Goal: Transaction & Acquisition: Obtain resource

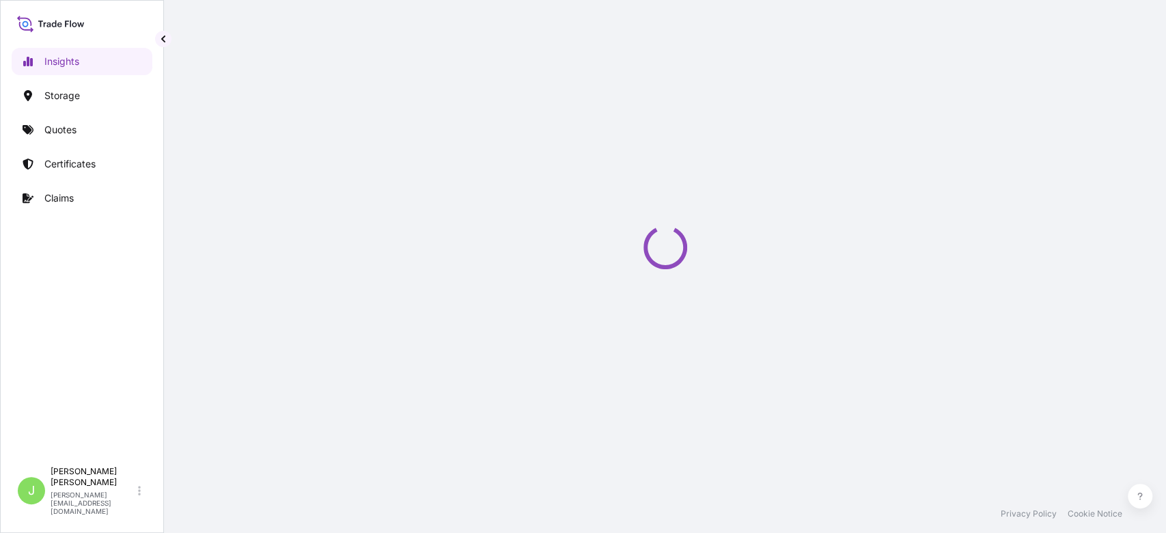
select select "2025"
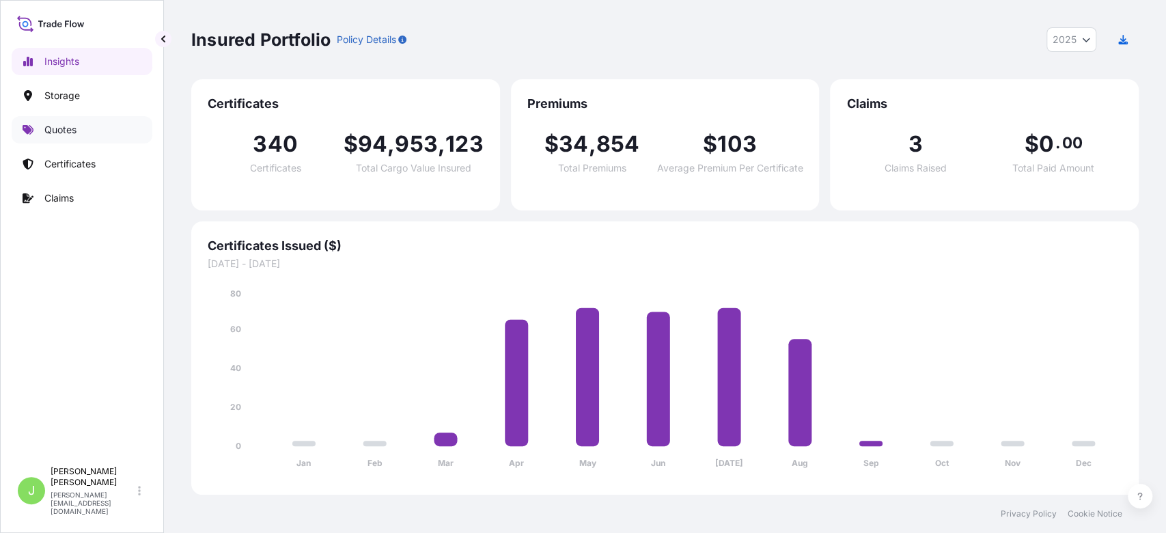
click at [70, 129] on p "Quotes" at bounding box center [60, 130] width 32 height 14
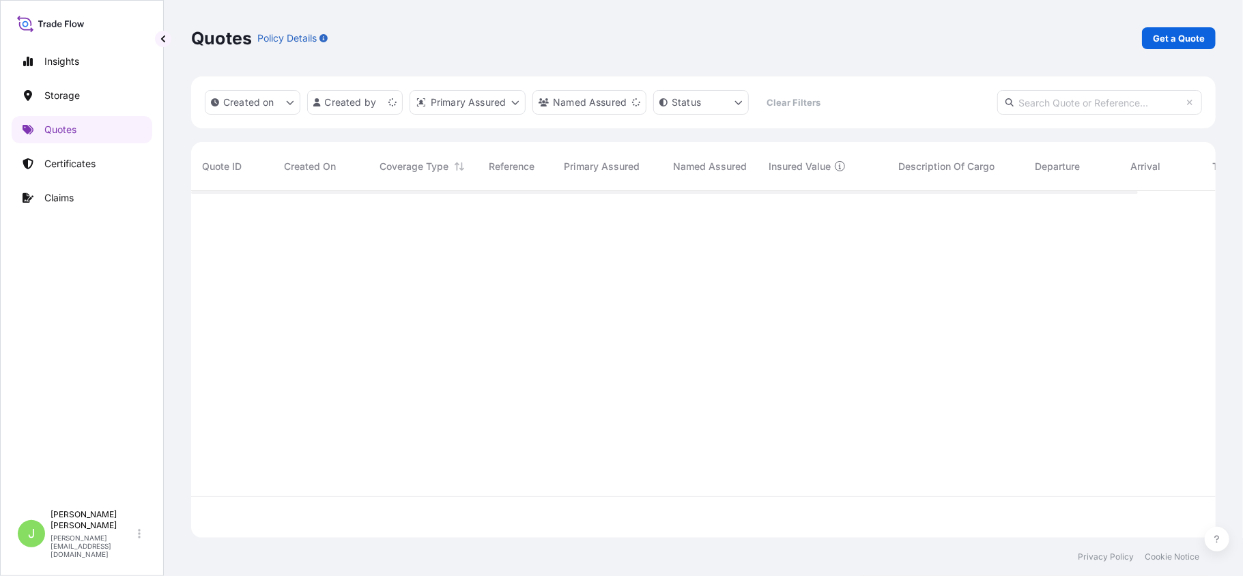
scroll to position [340, 1011]
click at [1165, 41] on p "Get a Quote" at bounding box center [1179, 38] width 52 height 14
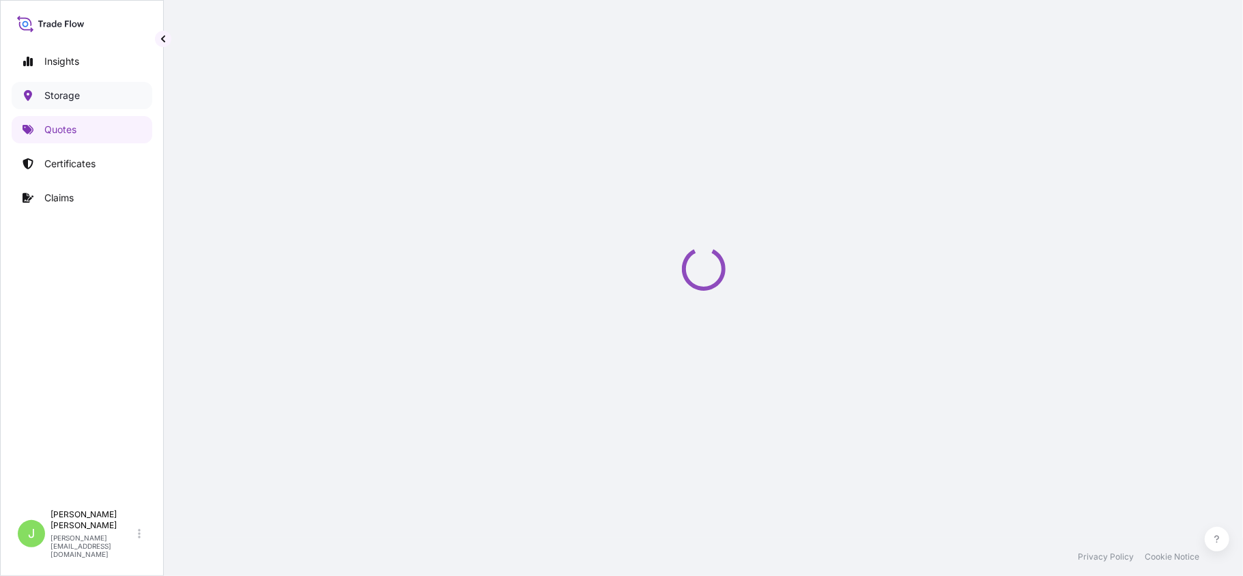
select select "Water"
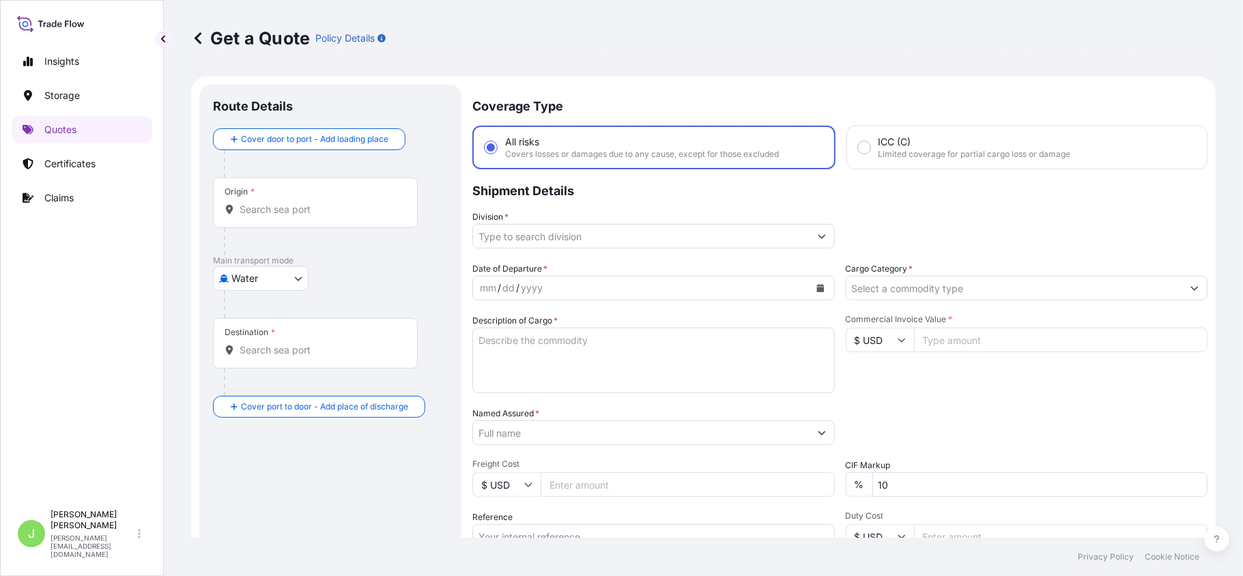
scroll to position [22, 0]
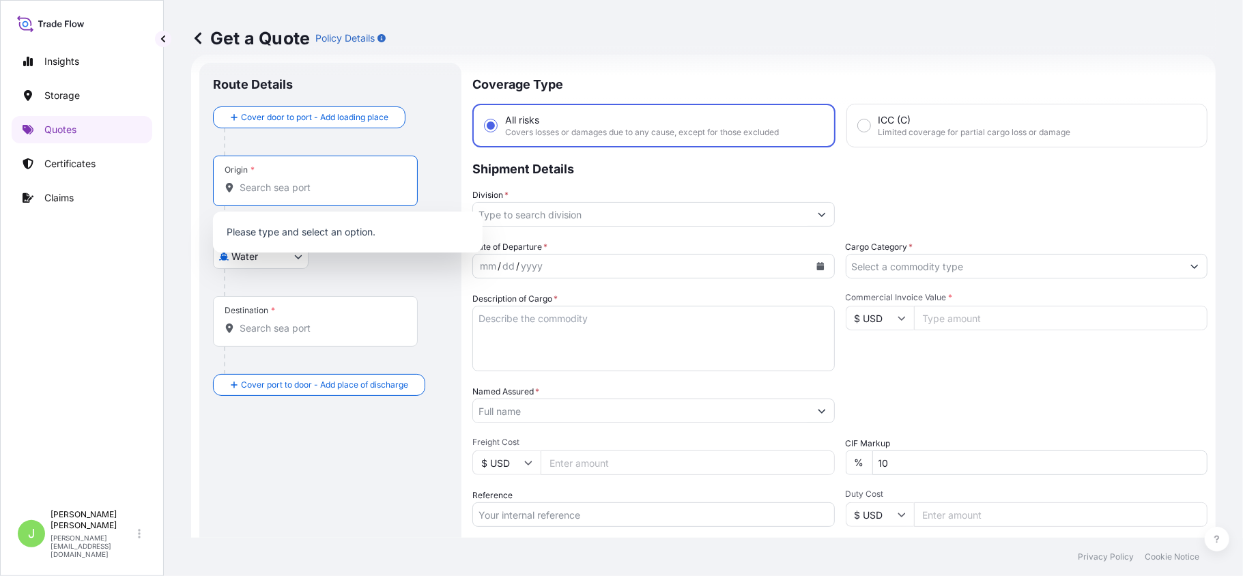
click at [314, 183] on input "Origin *" at bounding box center [320, 188] width 161 height 14
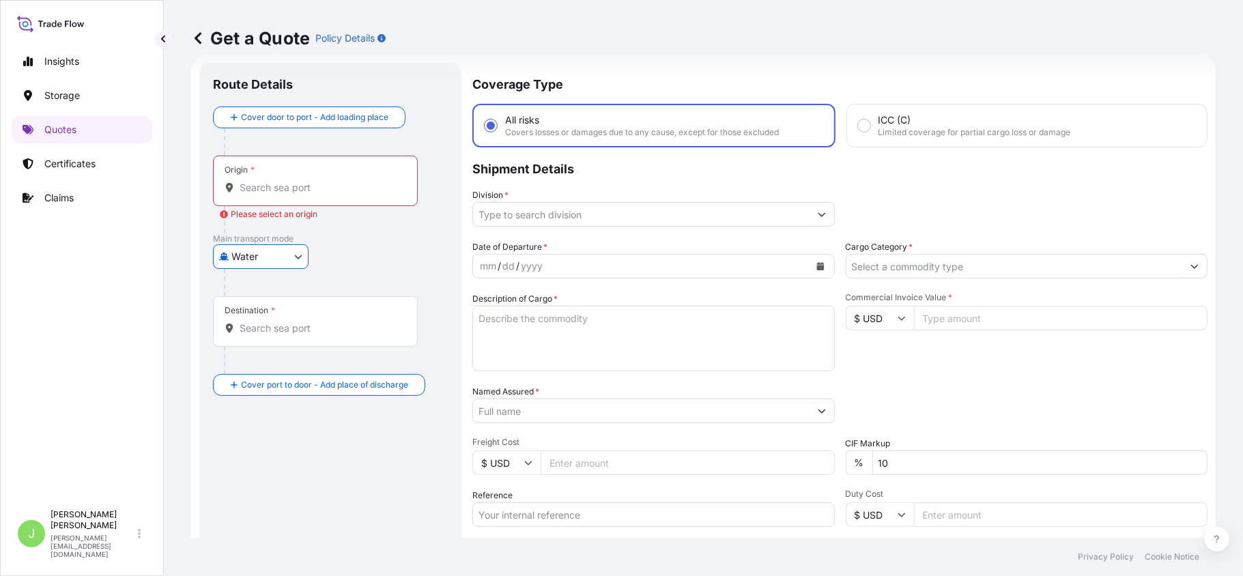
click at [314, 182] on input "Origin * Please select an origin" at bounding box center [320, 188] width 161 height 14
type input "g"
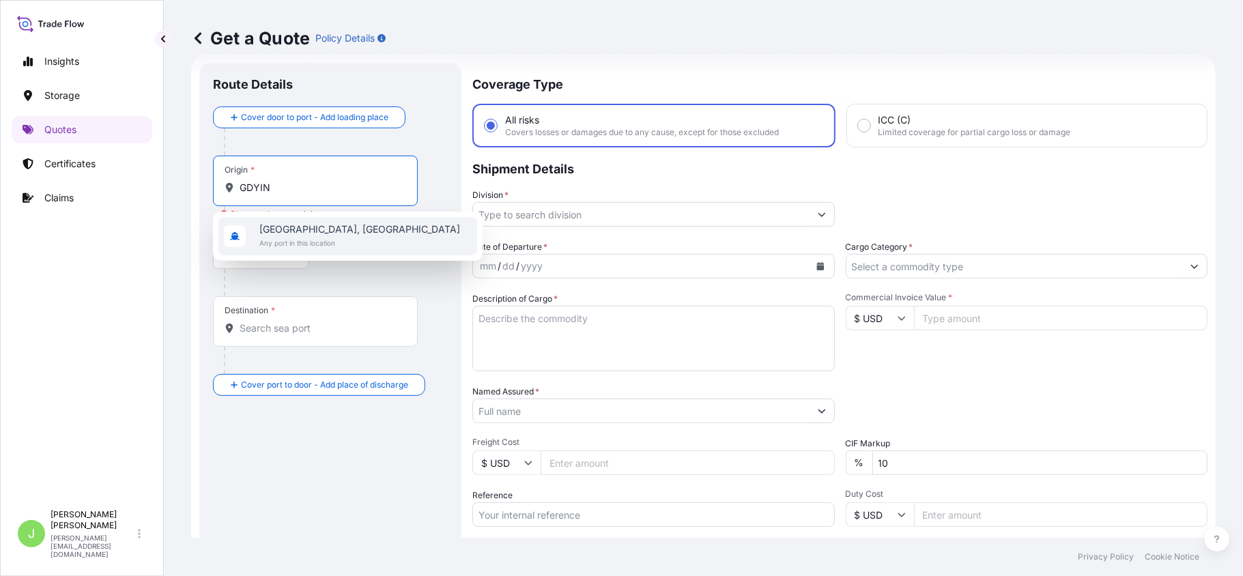
click at [299, 229] on span "[GEOGRAPHIC_DATA], [GEOGRAPHIC_DATA]" at bounding box center [359, 230] width 201 height 14
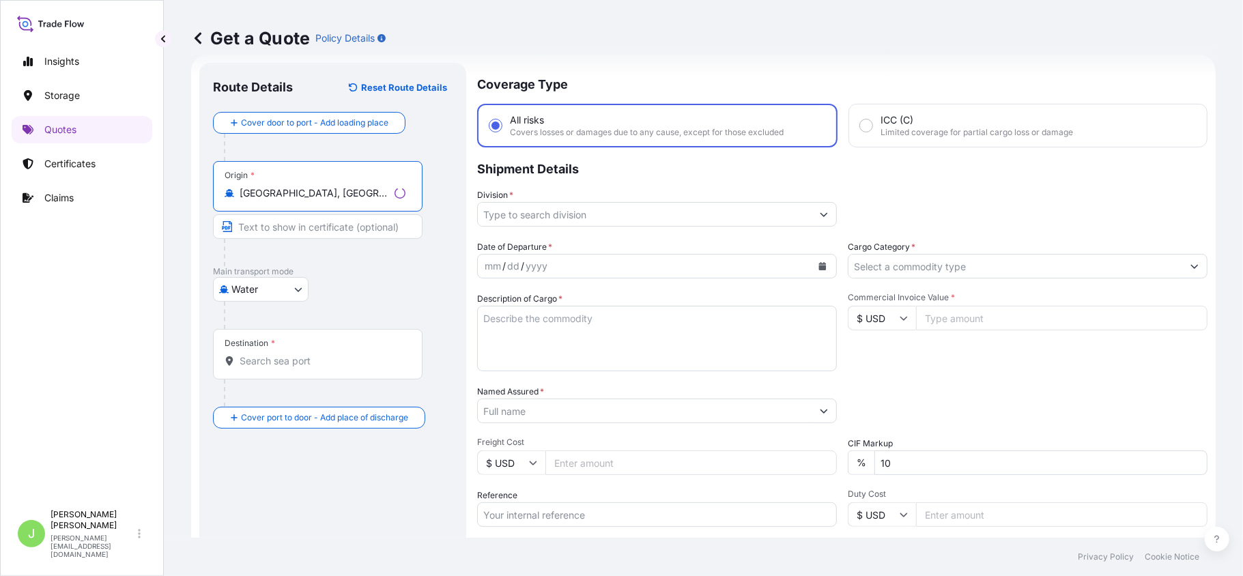
type input "[GEOGRAPHIC_DATA], [GEOGRAPHIC_DATA]"
click at [246, 359] on input "Destination *" at bounding box center [323, 361] width 166 height 14
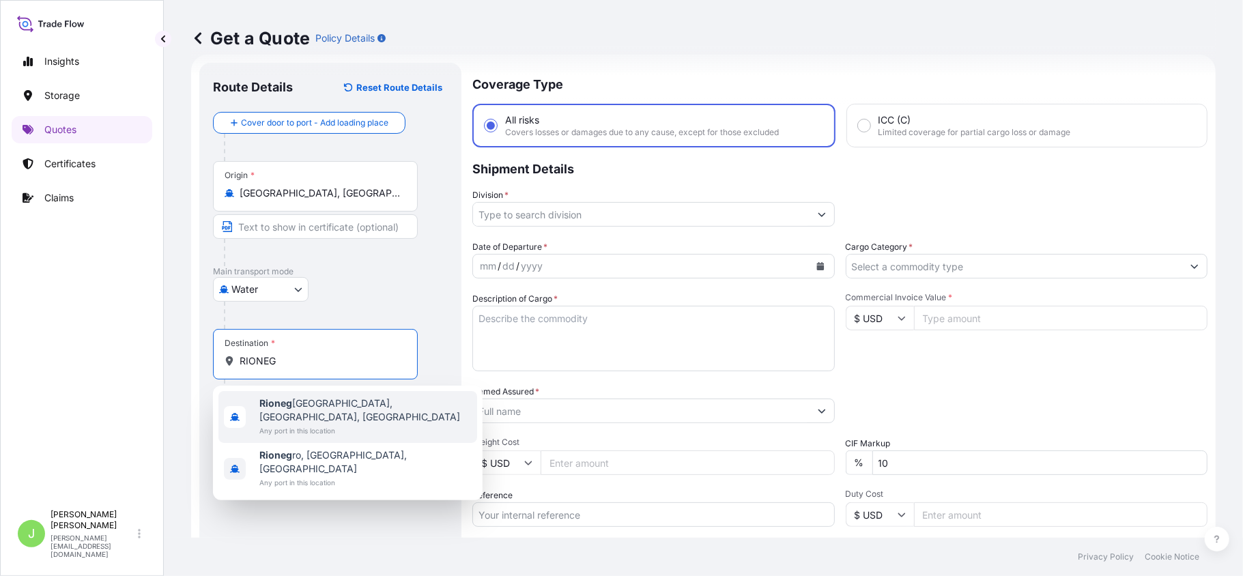
click at [272, 405] on b "Rioneg" at bounding box center [275, 403] width 33 height 12
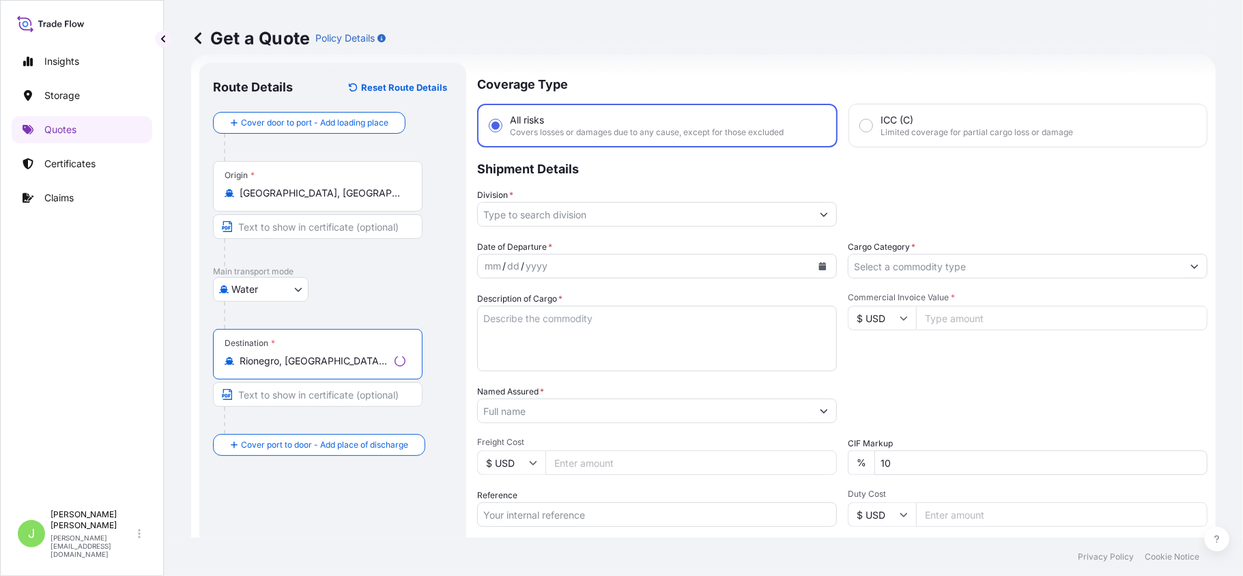
type input "Rionegro, [GEOGRAPHIC_DATA], [GEOGRAPHIC_DATA]"
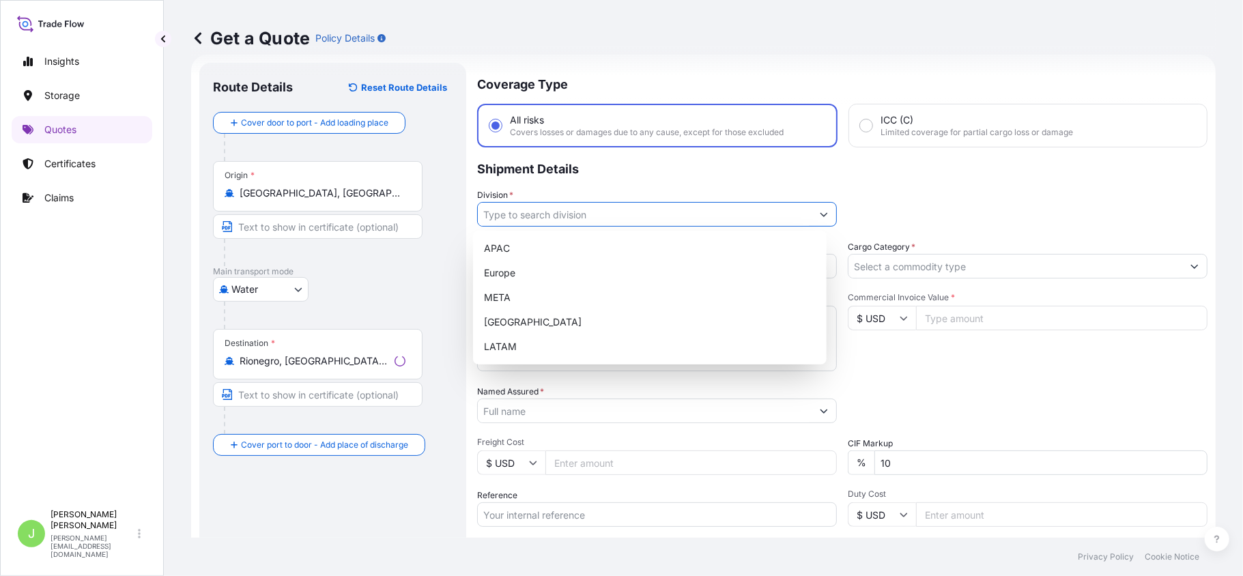
click at [511, 214] on input "Division *" at bounding box center [645, 214] width 334 height 25
click at [526, 343] on div "LATAM" at bounding box center [650, 347] width 343 height 25
type input "LATAM"
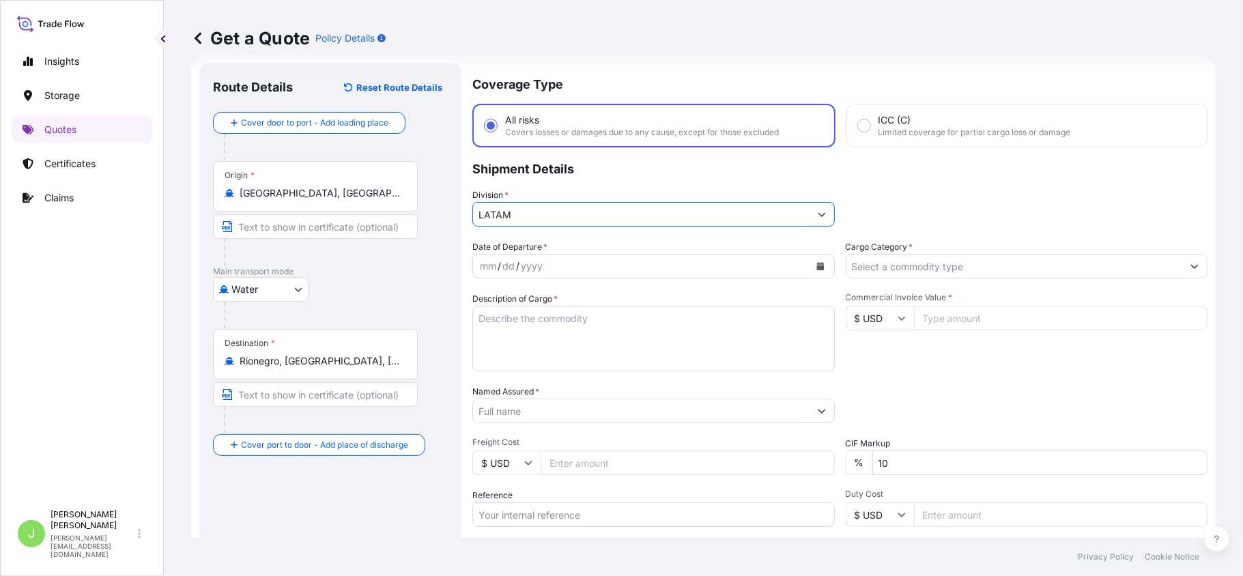
click at [1001, 264] on input "Cargo Category *" at bounding box center [1015, 266] width 337 height 25
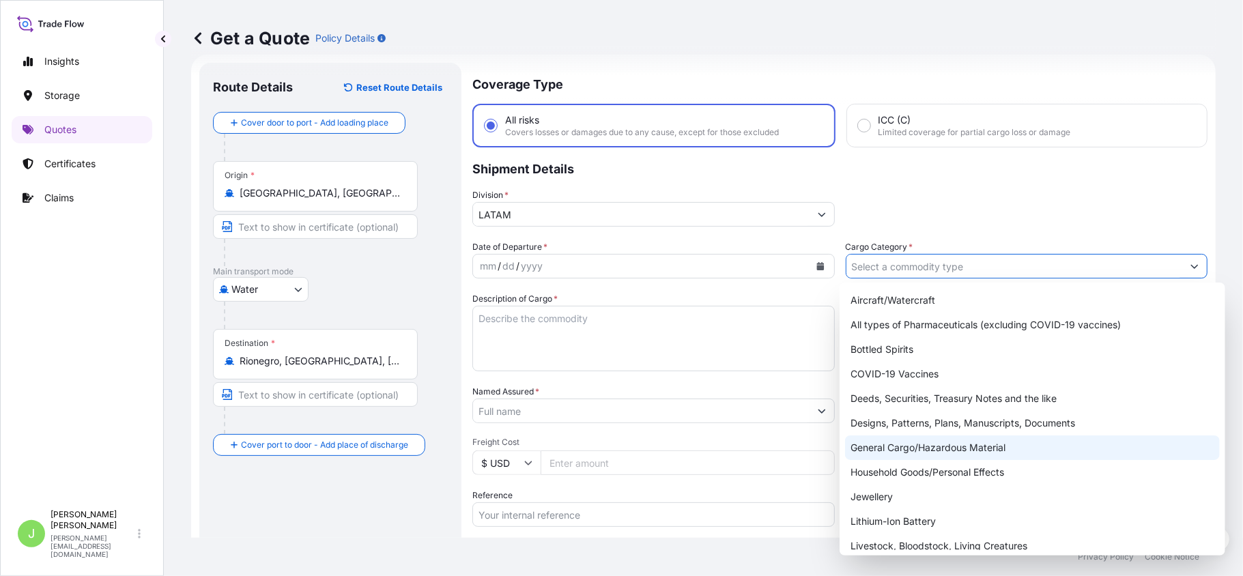
click at [871, 454] on div "General Cargo/Hazardous Material" at bounding box center [1032, 448] width 375 height 25
type input "General Cargo/Hazardous Material"
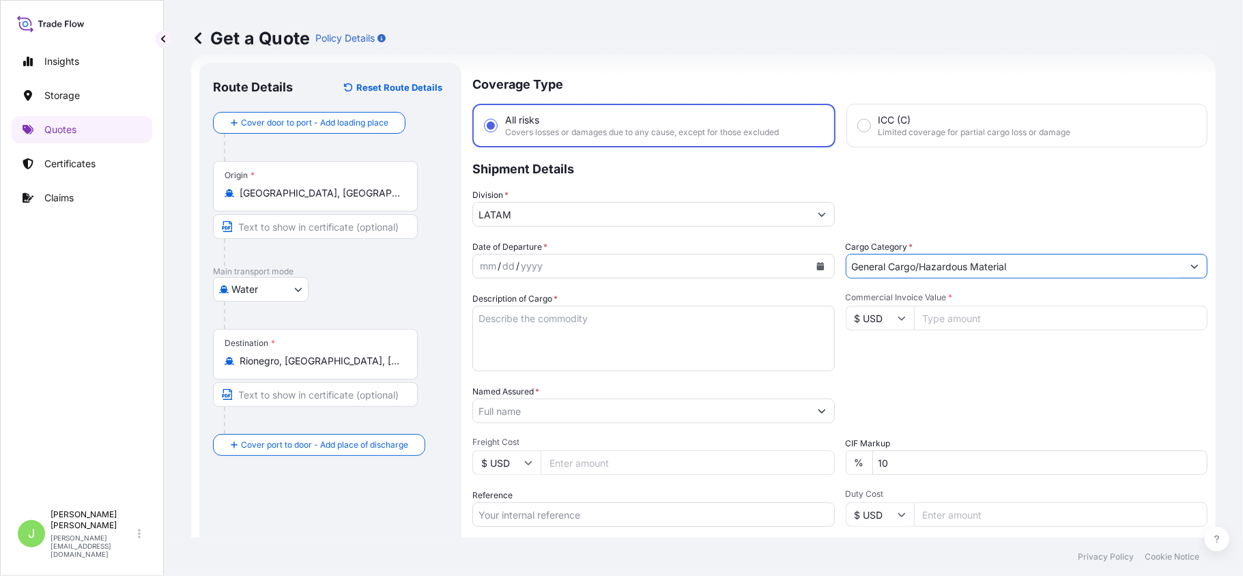
click at [817, 265] on icon "Calendar" at bounding box center [821, 266] width 8 height 8
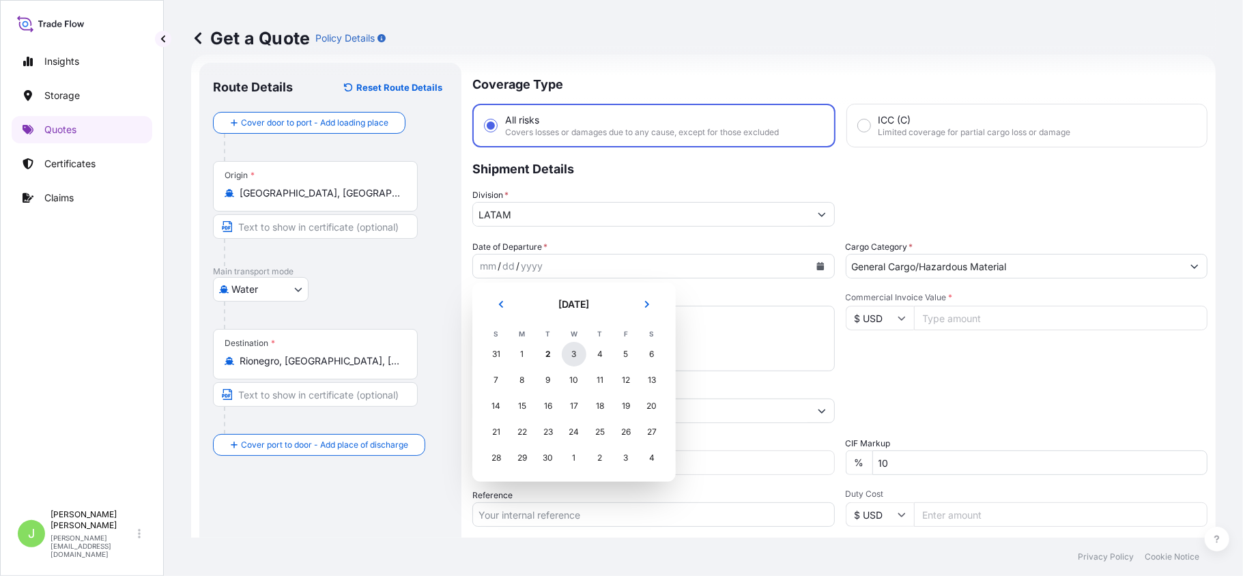
click at [580, 348] on div "3" at bounding box center [574, 354] width 25 height 25
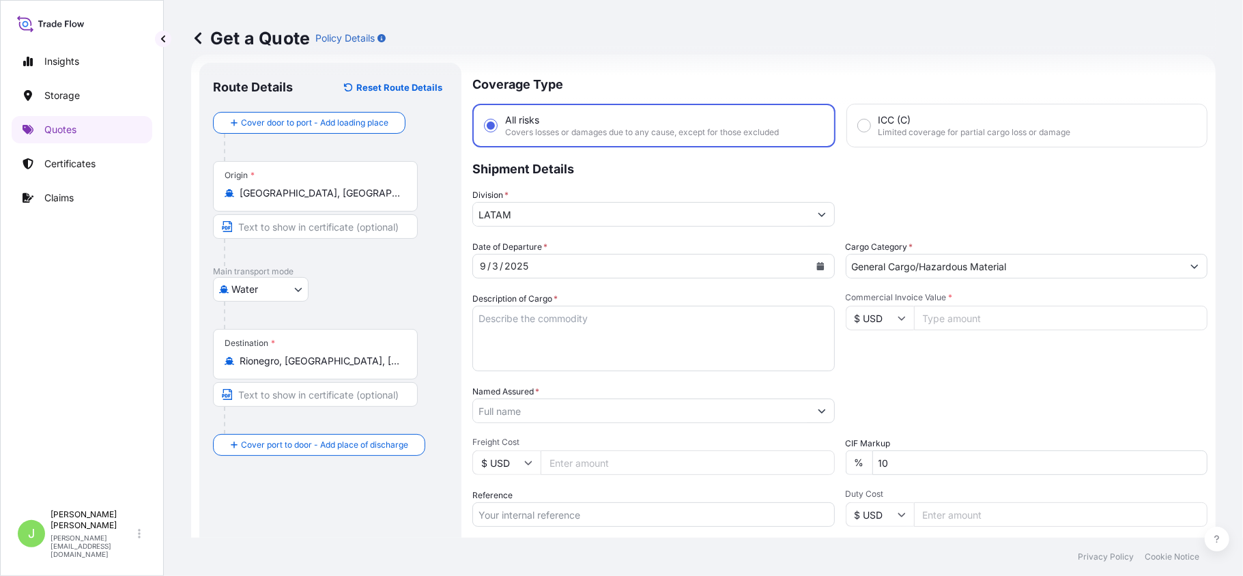
click at [569, 320] on textarea "Description of Cargo *" at bounding box center [654, 339] width 363 height 66
paste textarea "DRIED TOMATOES IN OIL WITH HERBS IN JARS 180/100G - BRAND AINOA"
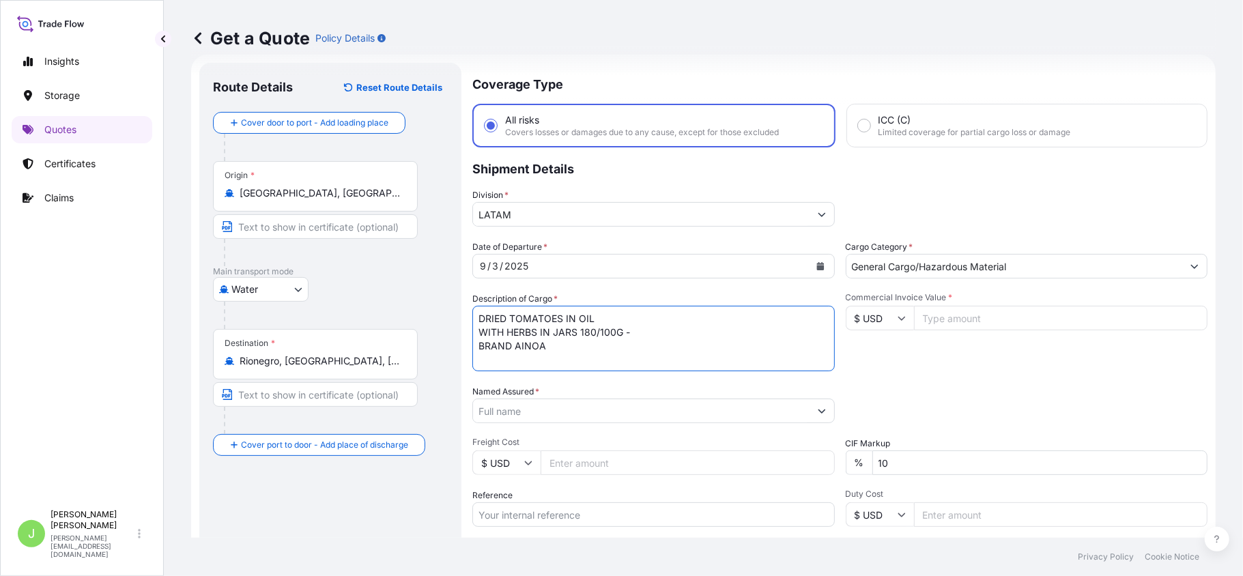
type textarea "DRIED TOMATOES IN OIL WITH HERBS IN JARS 180/100G - BRAND AINOA"
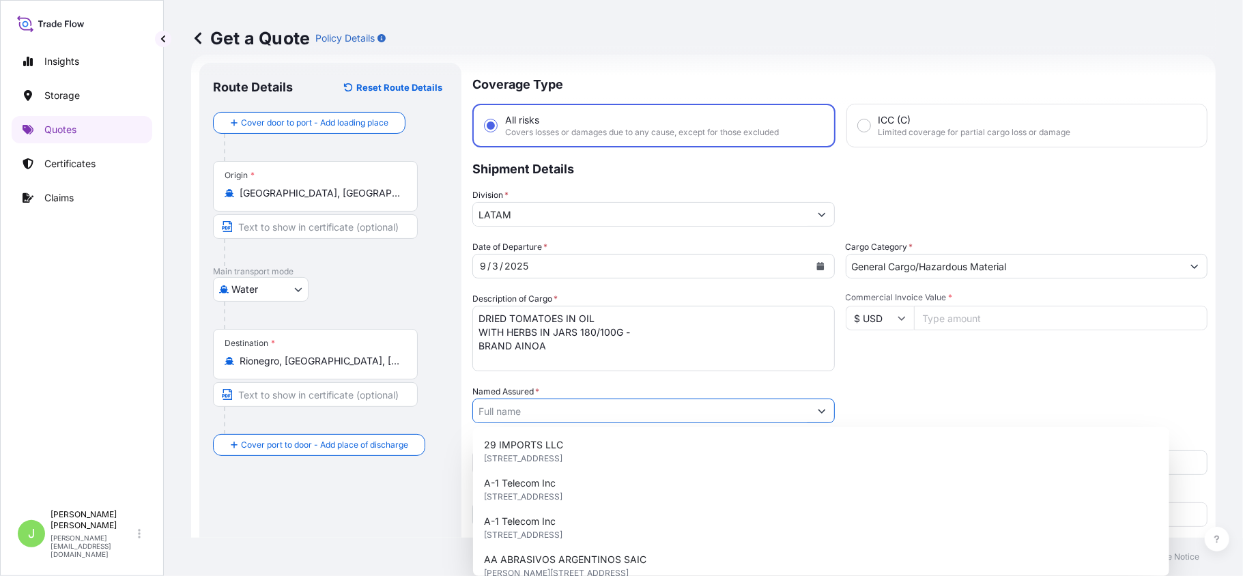
click at [542, 399] on input "Named Assured *" at bounding box center [641, 411] width 337 height 25
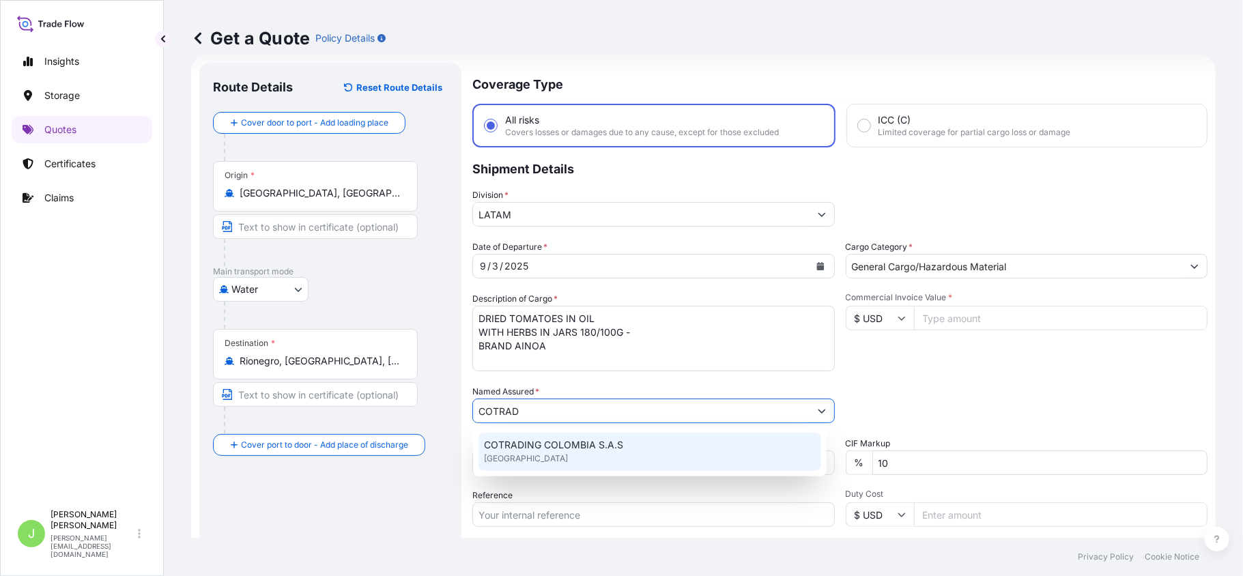
click at [640, 452] on div "COTRADING COLOMBIA S.A.S [GEOGRAPHIC_DATA]" at bounding box center [650, 452] width 343 height 38
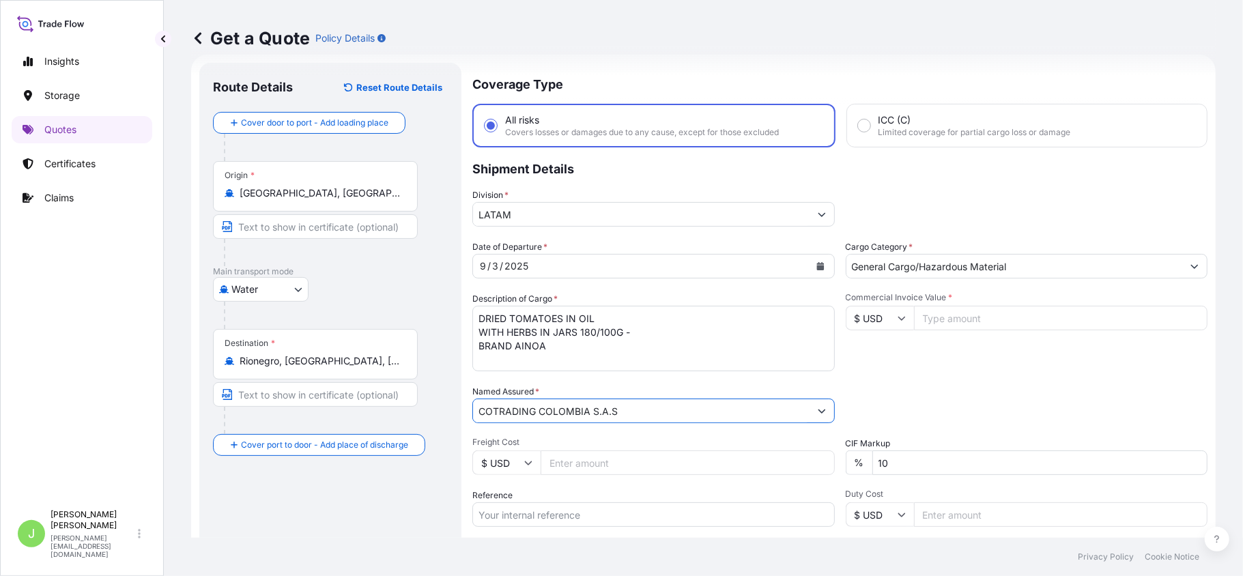
type input "COTRADING COLOMBIA S.A.S"
click at [542, 511] on input "Reference" at bounding box center [654, 515] width 363 height 25
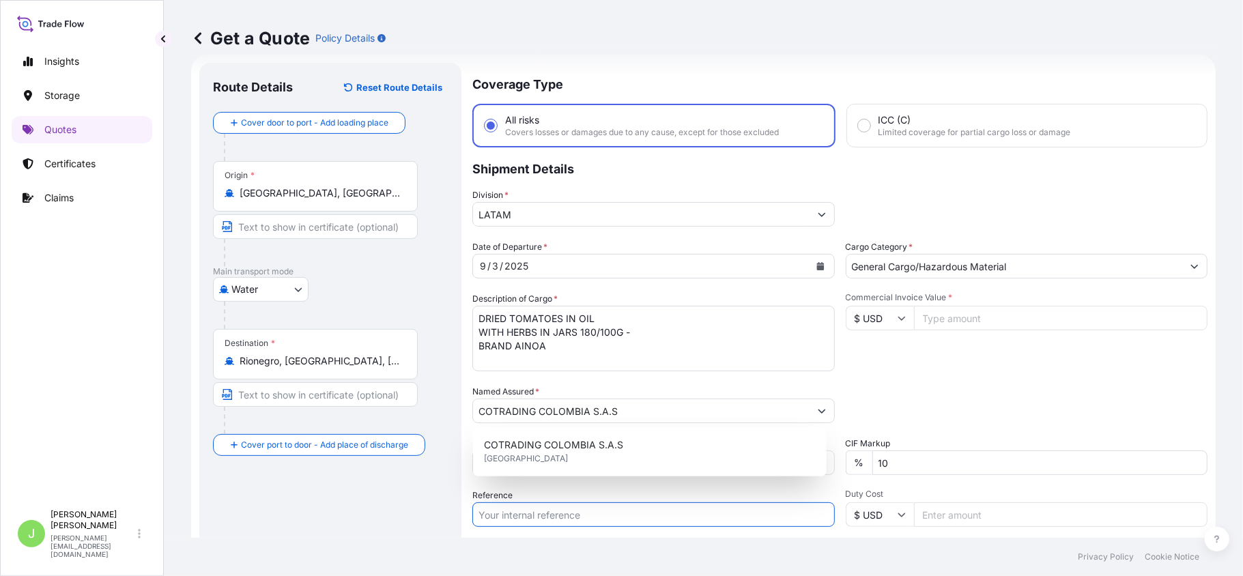
paste input "CO4011153739"
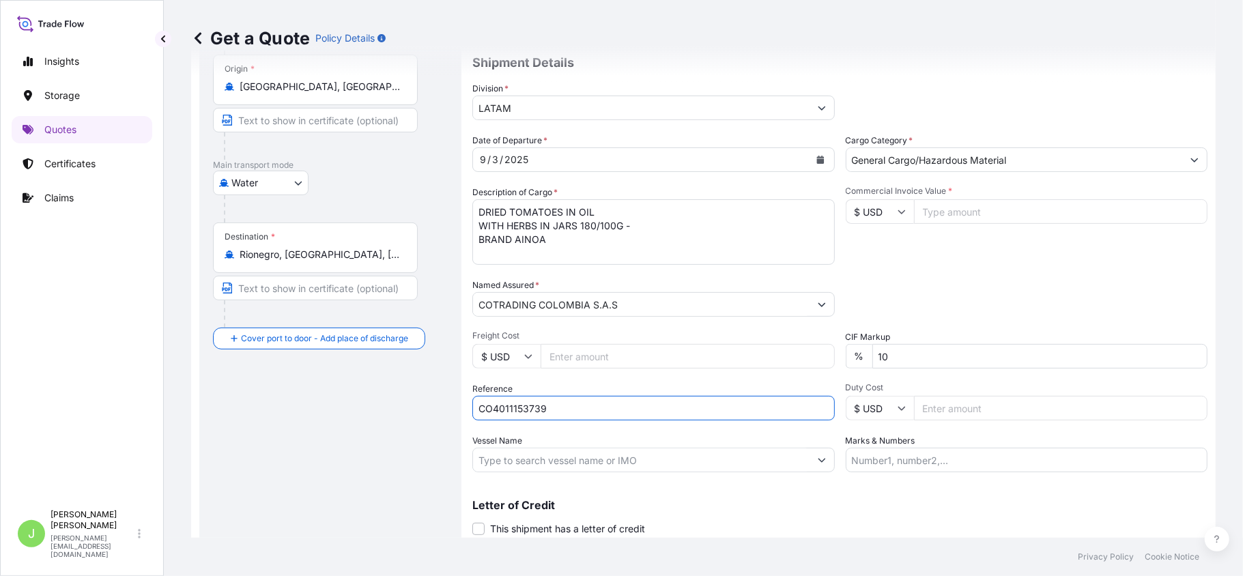
scroll to position [172, 0]
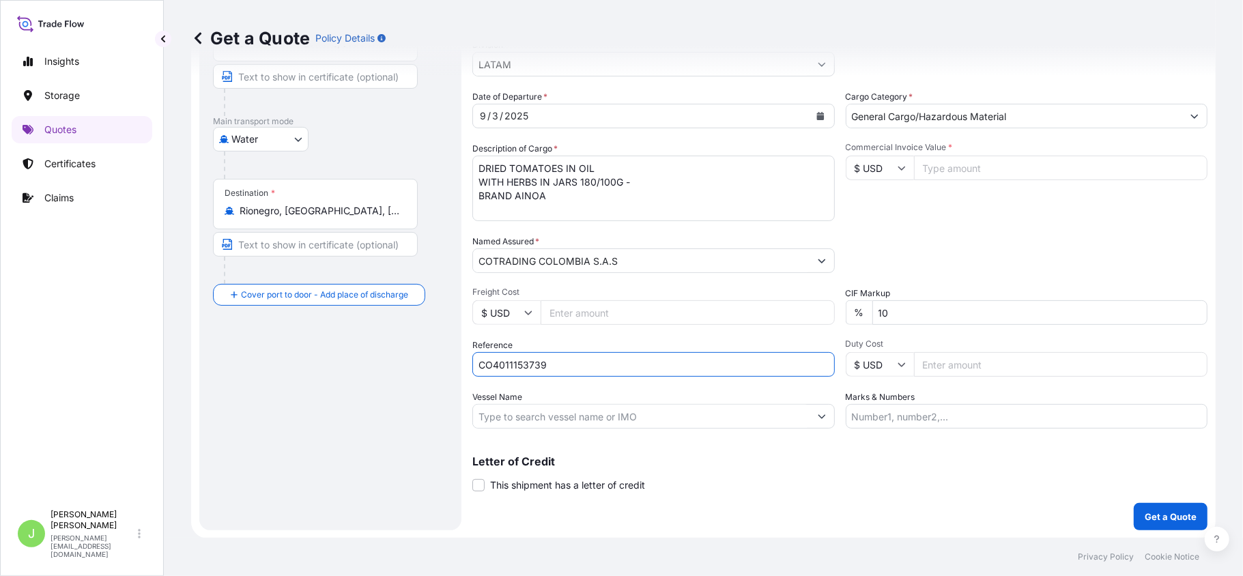
type input "CO4011153739"
click at [503, 412] on input "Vessel Name" at bounding box center [641, 416] width 337 height 25
paste input "ANNALISA P 0026S"
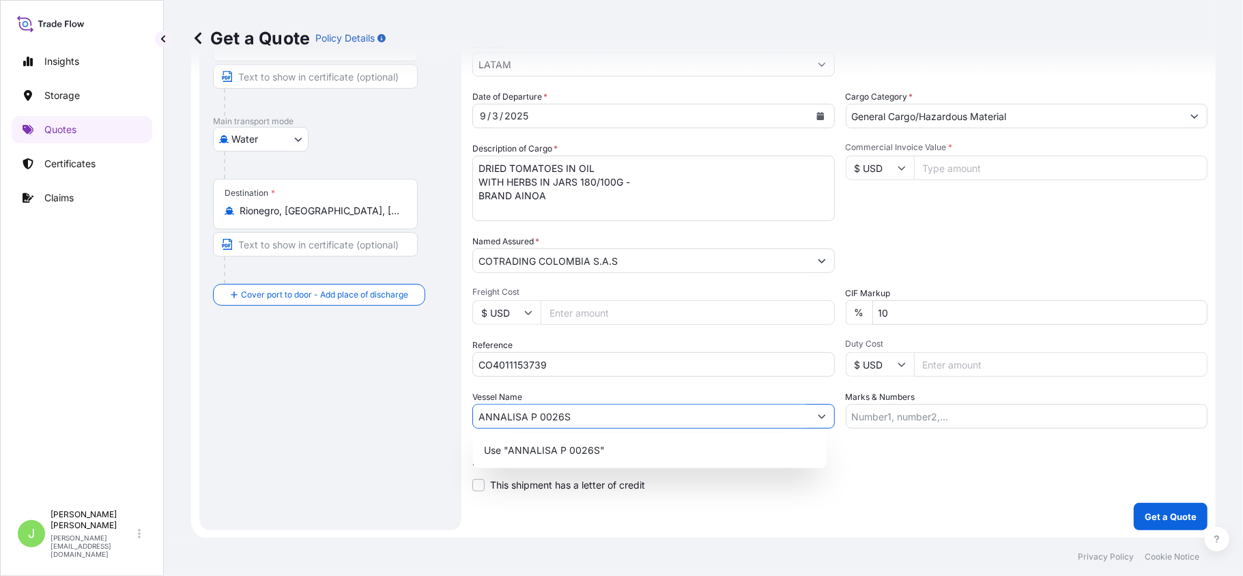
click at [538, 417] on input "ANNALISA P 0026S" at bounding box center [641, 416] width 337 height 25
click at [587, 449] on p "Use "ANNALISA P // 0026S"" at bounding box center [549, 451] width 130 height 14
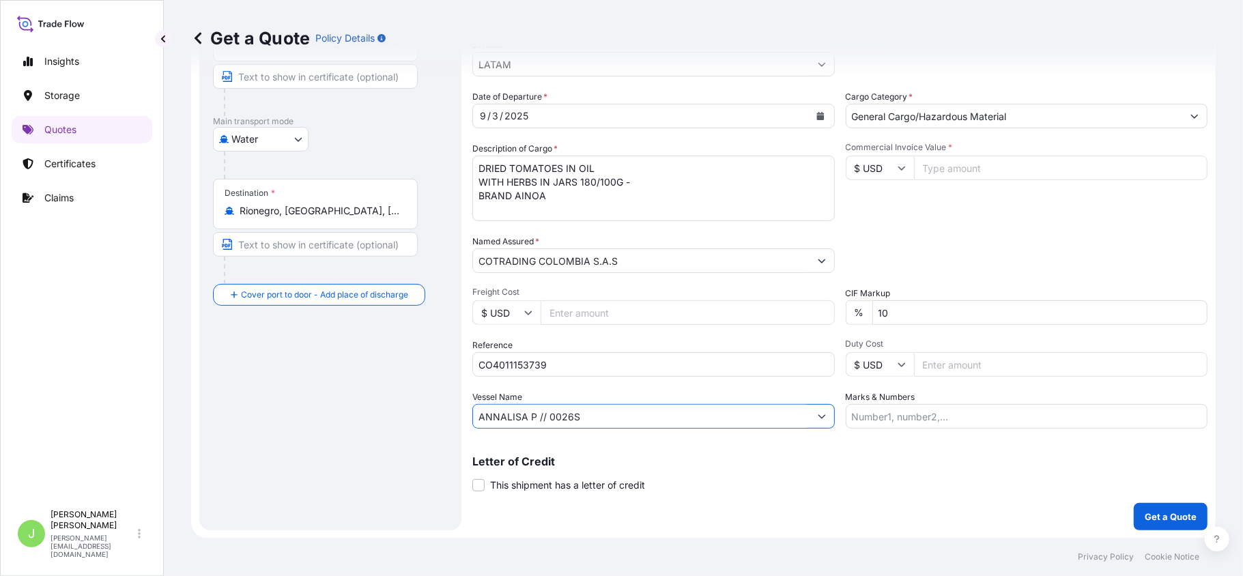
type input "ANNALISA P // 0026S"
click at [929, 163] on input "Commercial Invoice Value *" at bounding box center [1061, 168] width 294 height 25
type input "63594"
click at [979, 404] on input "Marks & Numbers" at bounding box center [1027, 416] width 363 height 25
paste input "PL1001002832"
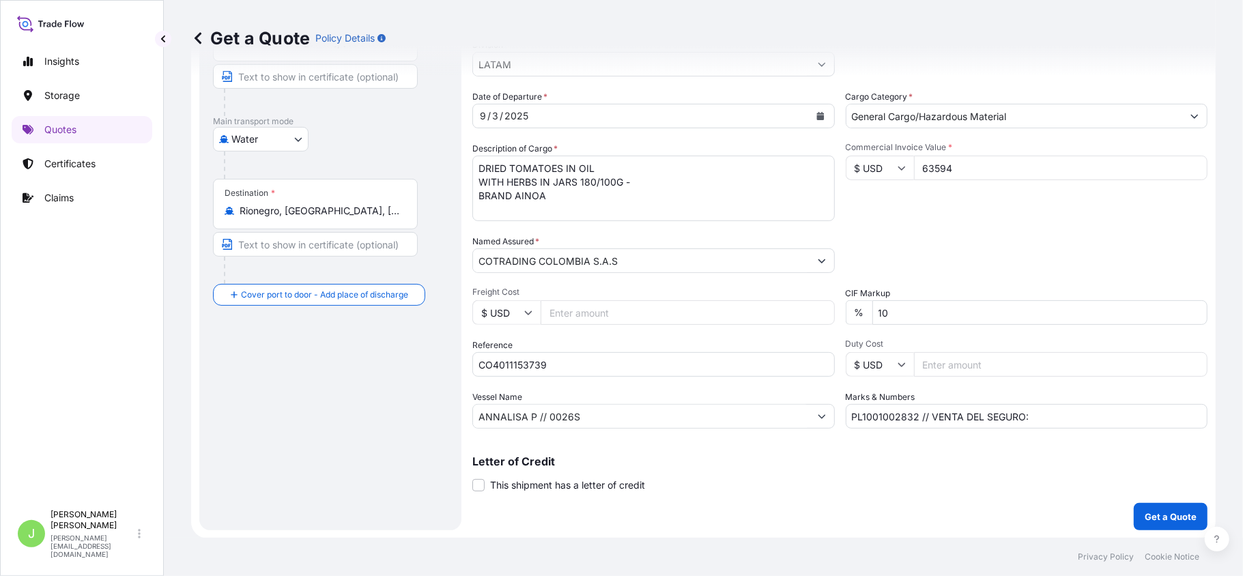
click at [1053, 426] on input "PL1001002832 // VENTA DEL SEGURO:" at bounding box center [1027, 416] width 363 height 25
paste input "0.35"
type input "PL1001002832 // VENTA DEL SEGURO: 0.35 %"
click at [1165, 504] on button "Get a Quote" at bounding box center [1171, 516] width 74 height 27
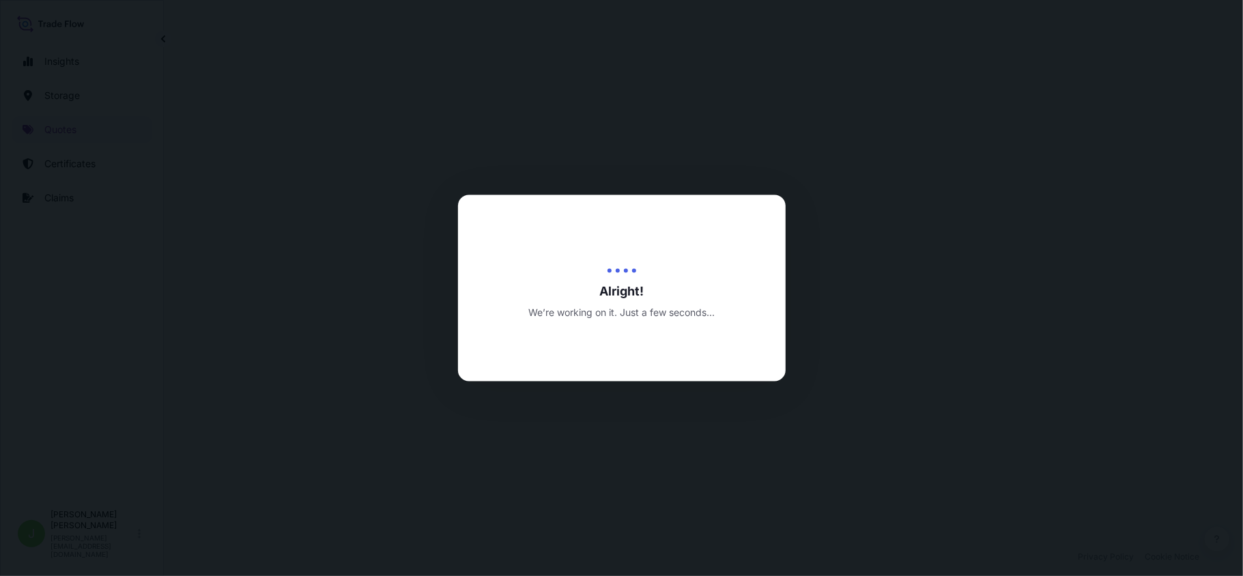
select select "Water"
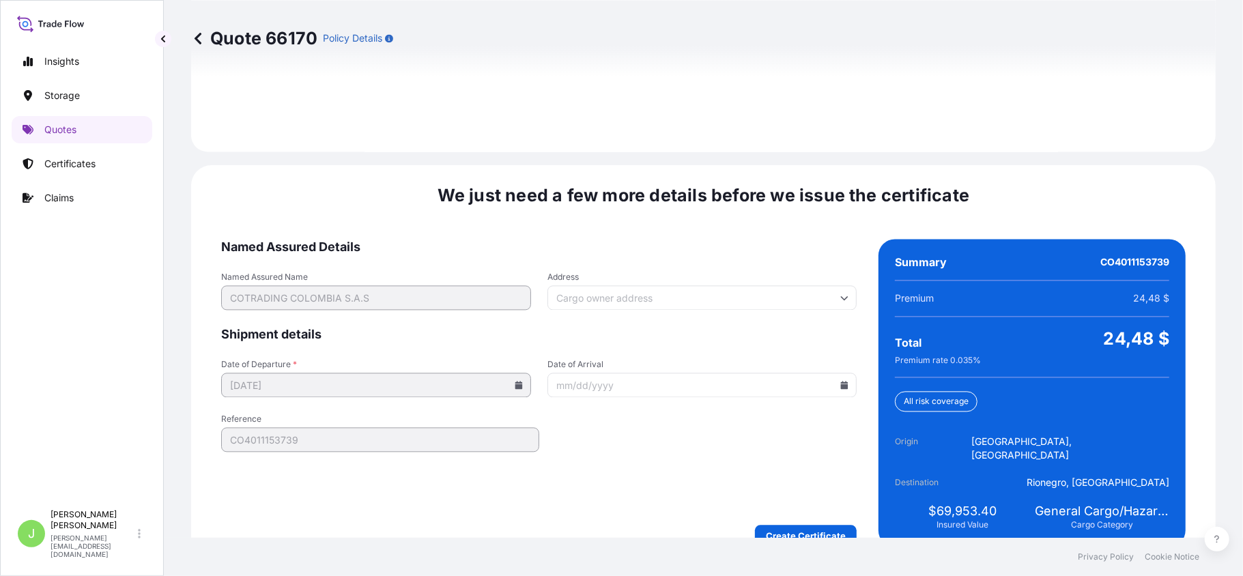
scroll to position [1999, 0]
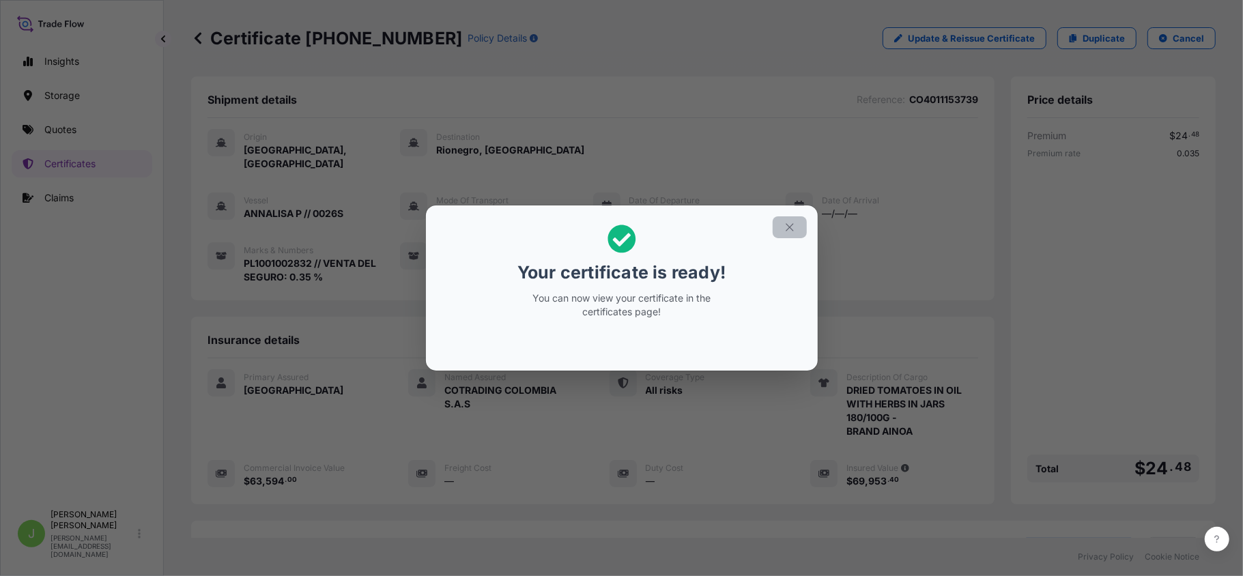
click at [793, 236] on button "button" at bounding box center [790, 227] width 34 height 22
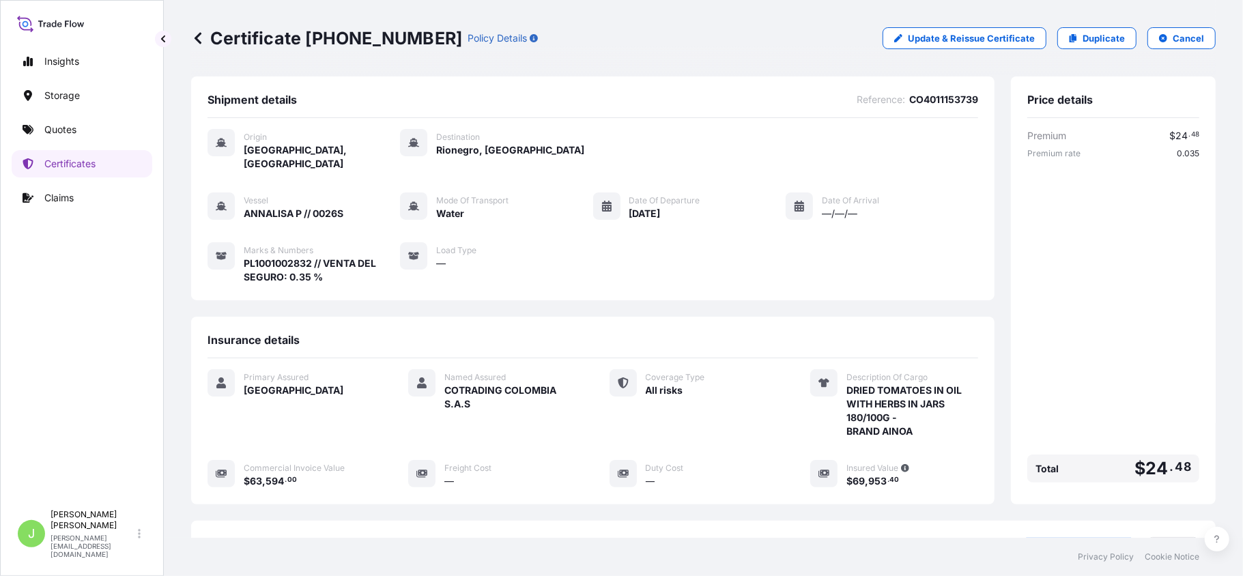
click at [230, 45] on p "Certificate [PHONE_NUMBER]" at bounding box center [326, 38] width 271 height 22
copy p "Certificate [PHONE_NUMBER]"
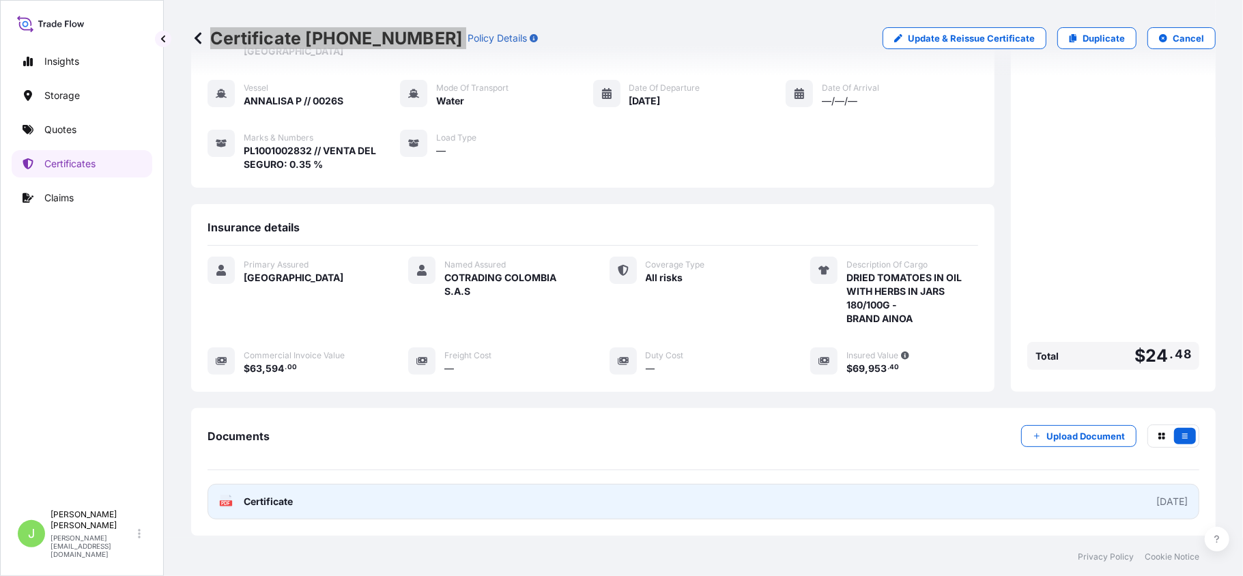
scroll to position [184, 0]
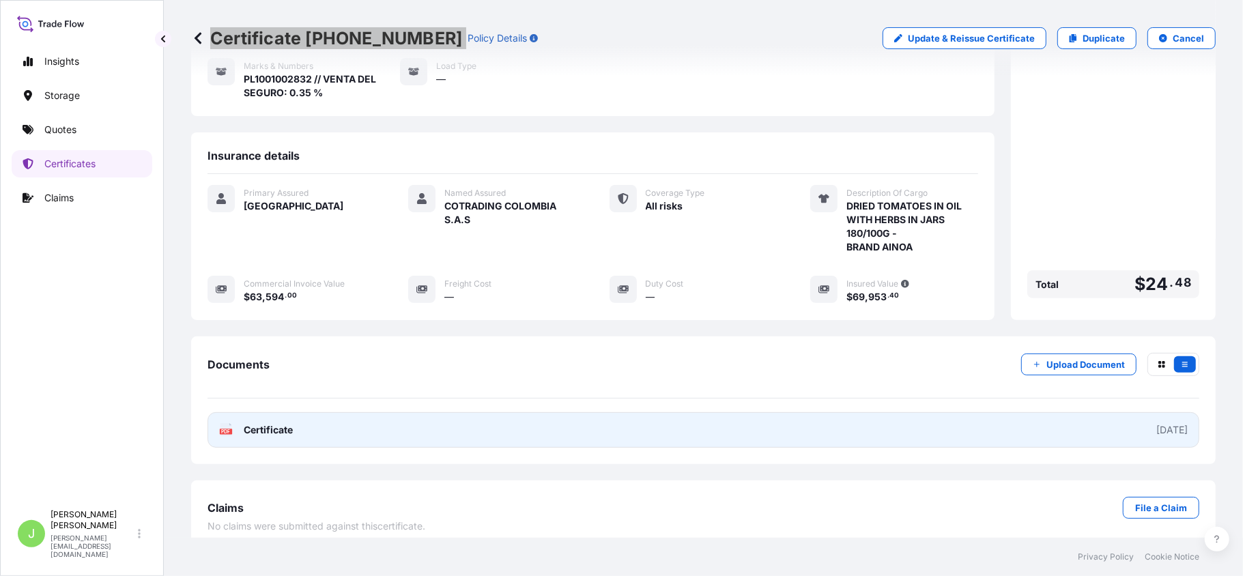
click at [377, 412] on link "PDF Certificate [DATE]" at bounding box center [704, 430] width 992 height 36
